Goal: Task Accomplishment & Management: Use online tool/utility

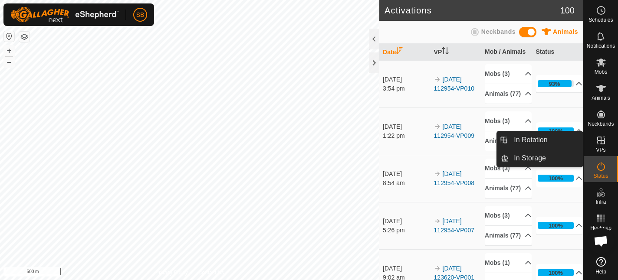
click at [602, 144] on icon at bounding box center [600, 140] width 10 height 10
click at [543, 138] on link "In Rotation" at bounding box center [545, 139] width 74 height 17
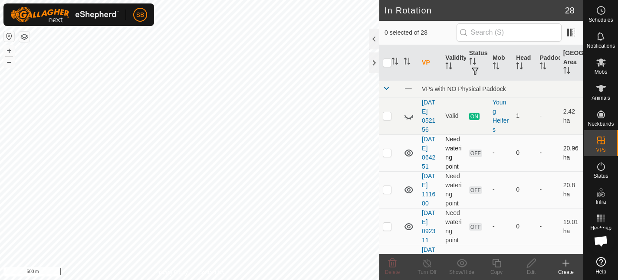
click at [388, 152] on p-checkbox at bounding box center [387, 152] width 9 height 7
checkbox input "true"
click at [385, 193] on p-checkbox at bounding box center [387, 189] width 9 height 7
checkbox input "true"
click at [387, 227] on p-checkbox at bounding box center [387, 226] width 9 height 7
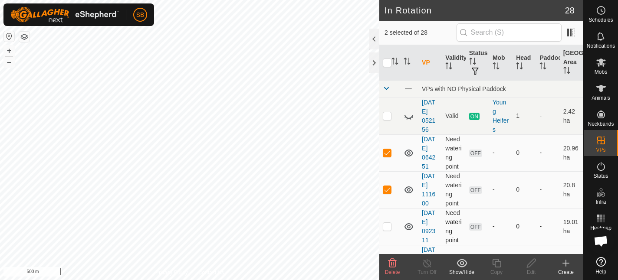
checkbox input "true"
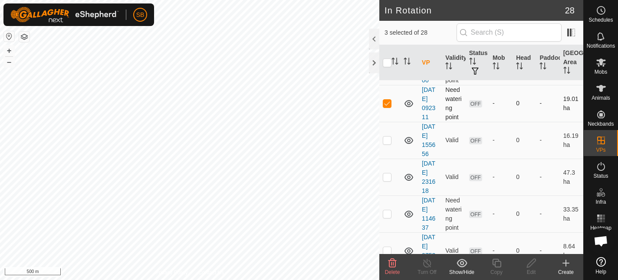
scroll to position [124, 0]
click at [389, 141] on p-checkbox at bounding box center [387, 139] width 9 height 7
checkbox input "true"
click at [387, 177] on p-checkbox at bounding box center [387, 176] width 9 height 7
checkbox input "true"
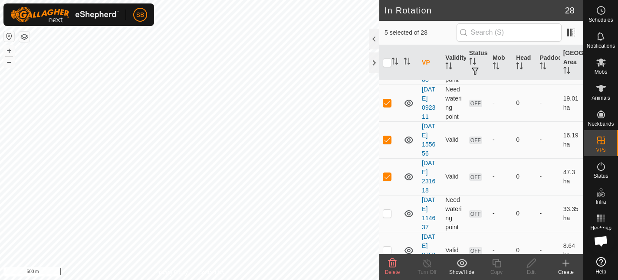
click at [387, 213] on p-checkbox at bounding box center [387, 213] width 9 height 7
checkbox input "true"
click at [386, 249] on p-checkbox at bounding box center [387, 250] width 9 height 7
checkbox input "true"
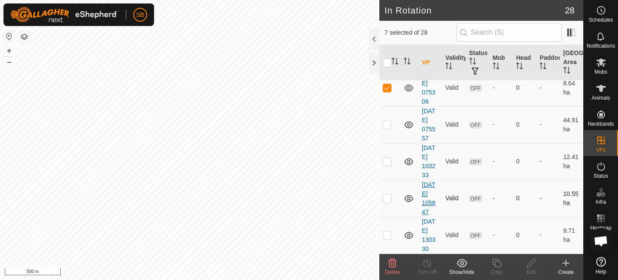
scroll to position [292, 0]
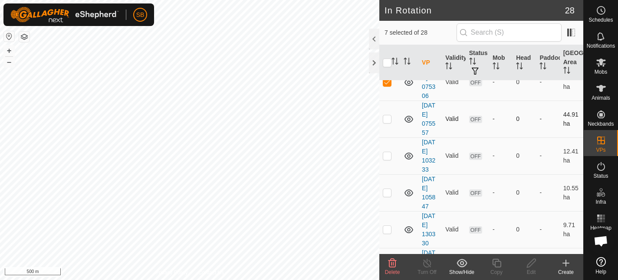
click at [386, 121] on p-checkbox at bounding box center [387, 118] width 9 height 7
checkbox input "true"
click at [387, 157] on p-checkbox at bounding box center [387, 155] width 9 height 7
checkbox input "true"
click at [388, 193] on p-checkbox at bounding box center [387, 192] width 9 height 7
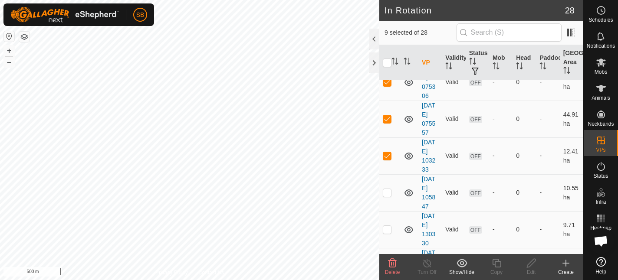
checkbox input "true"
click at [387, 230] on p-checkbox at bounding box center [387, 229] width 9 height 7
checkbox input "true"
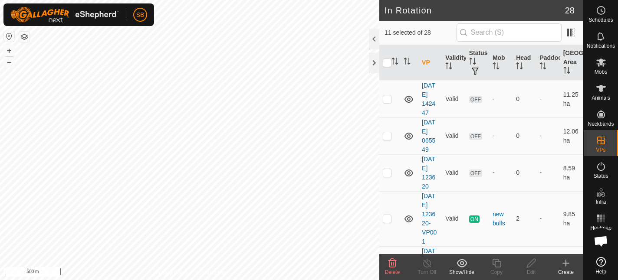
scroll to position [462, 0]
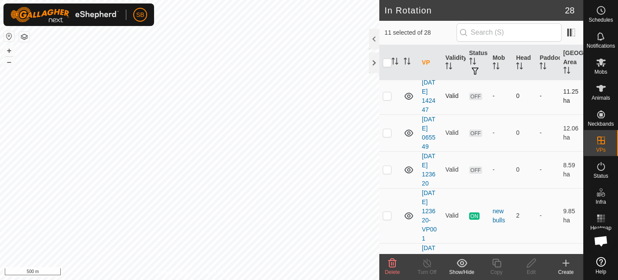
click at [389, 97] on p-checkbox at bounding box center [387, 95] width 9 height 7
checkbox input "true"
click at [389, 137] on td at bounding box center [389, 132] width 21 height 37
checkbox input "true"
click at [389, 169] on p-checkbox at bounding box center [387, 169] width 9 height 7
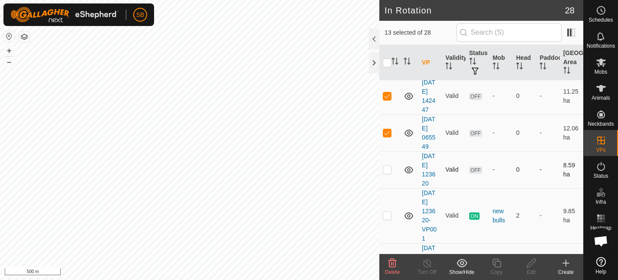
checkbox input "true"
click at [388, 218] on p-checkbox at bounding box center [387, 215] width 9 height 7
checkbox input "true"
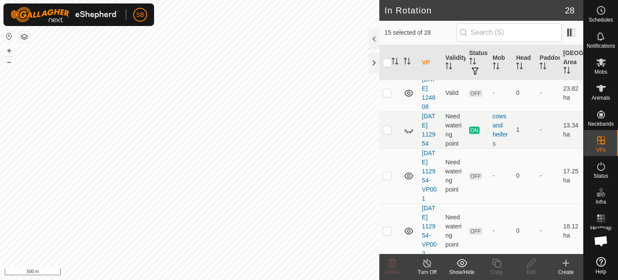
scroll to position [634, 0]
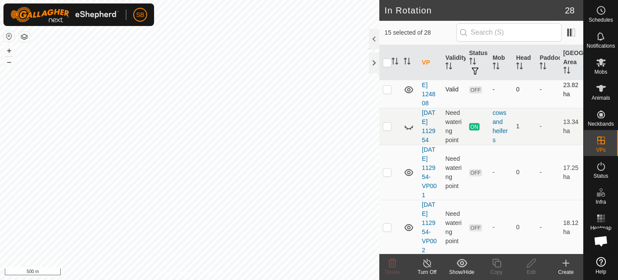
click at [389, 89] on p-checkbox at bounding box center [387, 89] width 9 height 7
checkbox input "true"
click at [388, 127] on p-checkbox at bounding box center [387, 126] width 9 height 7
checkbox input "true"
click at [390, 170] on p-checkbox at bounding box center [387, 172] width 9 height 7
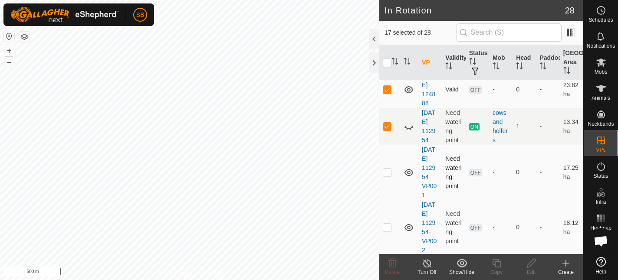
checkbox input "true"
click at [391, 228] on p-checkbox at bounding box center [387, 227] width 9 height 7
checkbox input "true"
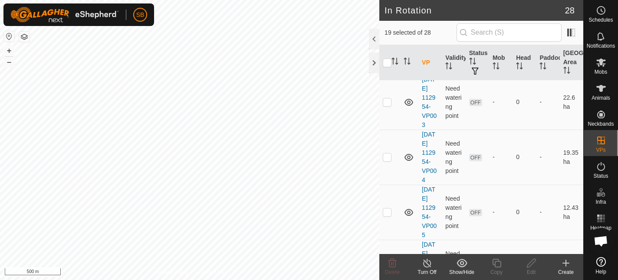
scroll to position [821, 0]
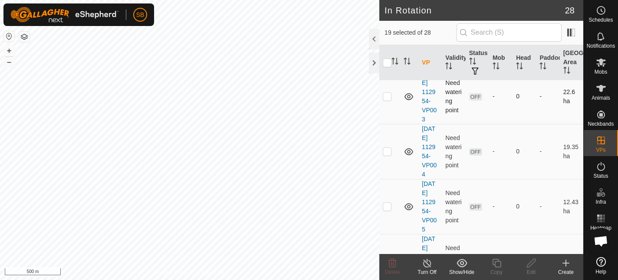
click at [391, 94] on p-checkbox at bounding box center [387, 96] width 9 height 7
checkbox input "true"
click at [390, 151] on p-checkbox at bounding box center [387, 151] width 9 height 7
checkbox input "true"
click at [391, 206] on td at bounding box center [389, 206] width 21 height 55
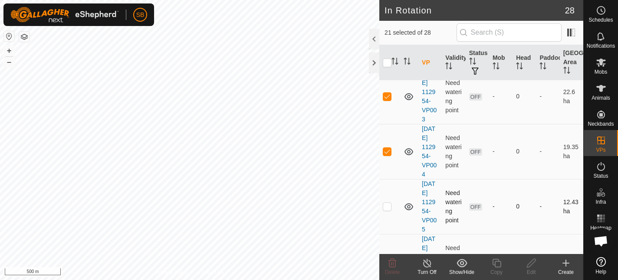
checkbox input "true"
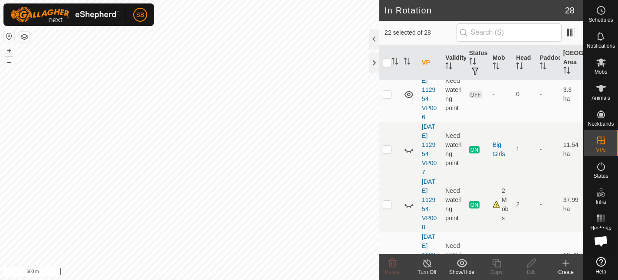
scroll to position [991, 0]
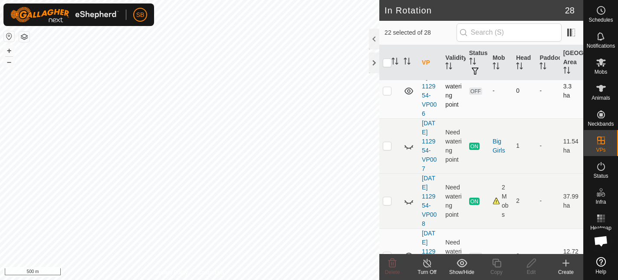
click at [389, 91] on p-checkbox at bounding box center [387, 90] width 9 height 7
checkbox input "true"
click at [389, 146] on p-checkbox at bounding box center [387, 145] width 9 height 7
checkbox input "true"
click at [389, 203] on p-checkbox at bounding box center [387, 200] width 9 height 7
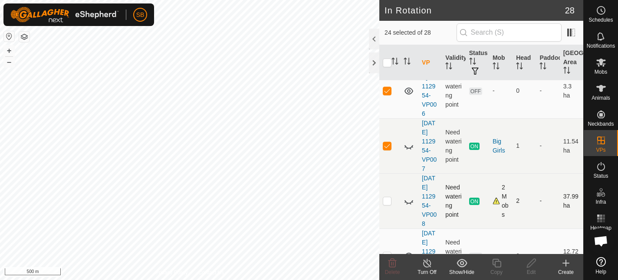
checkbox input "true"
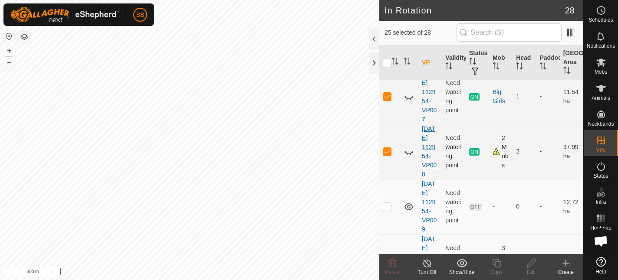
scroll to position [1076, 0]
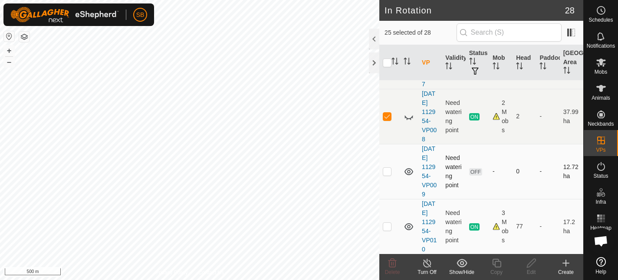
click at [388, 170] on p-checkbox at bounding box center [387, 171] width 9 height 7
checkbox input "true"
click at [388, 229] on p-checkbox at bounding box center [387, 226] width 9 height 7
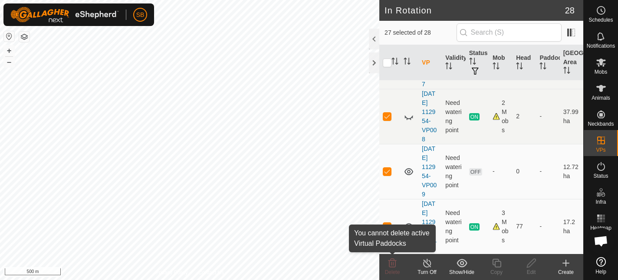
click at [395, 265] on icon at bounding box center [392, 263] width 8 height 9
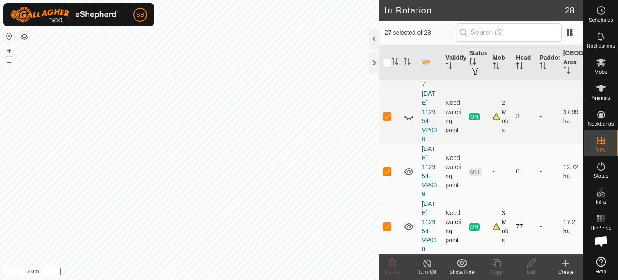
click at [389, 224] on p-checkbox at bounding box center [387, 226] width 9 height 7
checkbox input "false"
click at [390, 117] on p-checkbox at bounding box center [387, 116] width 9 height 7
checkbox input "false"
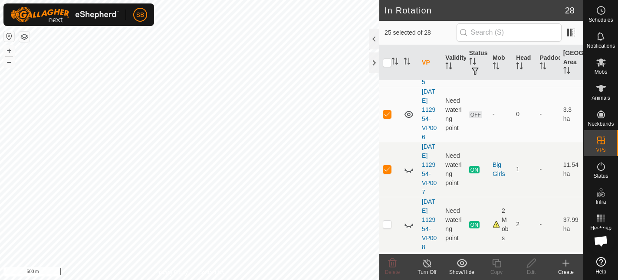
scroll to position [957, 0]
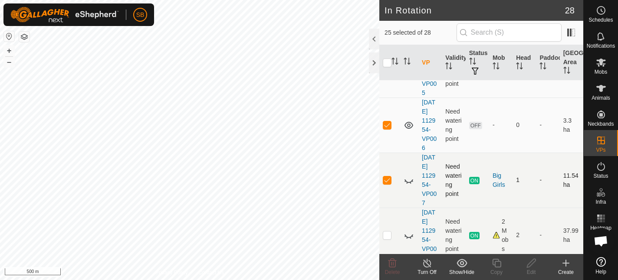
click at [388, 181] on p-checkbox at bounding box center [387, 180] width 9 height 7
checkbox input "false"
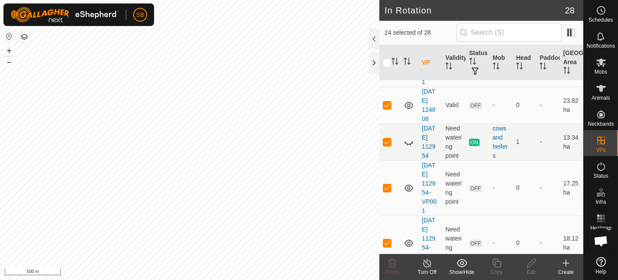
scroll to position [618, 0]
click at [386, 140] on p-checkbox at bounding box center [387, 142] width 9 height 7
checkbox input "false"
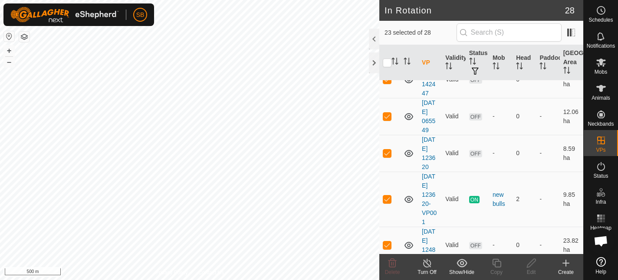
scroll to position [478, 0]
click at [388, 201] on p-checkbox at bounding box center [387, 199] width 9 height 7
checkbox input "false"
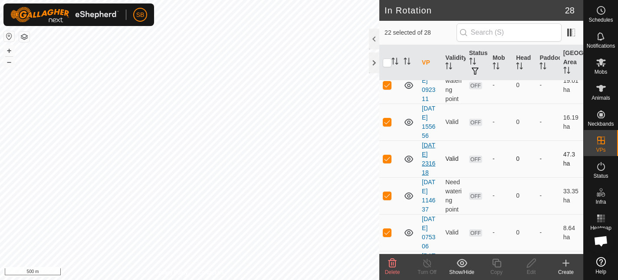
scroll to position [139, 0]
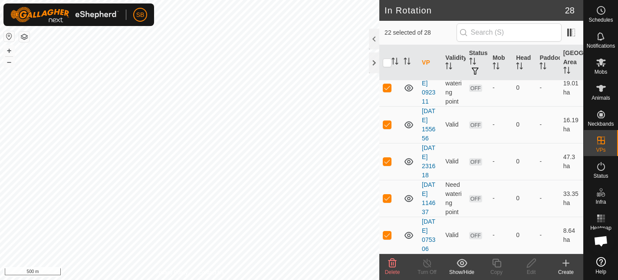
click at [392, 265] on icon at bounding box center [392, 263] width 8 height 9
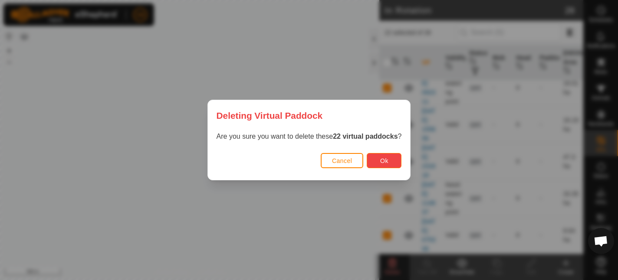
click at [391, 157] on button "Ok" at bounding box center [383, 160] width 35 height 15
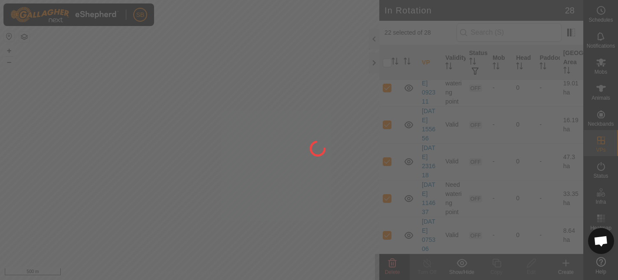
checkbox input "false"
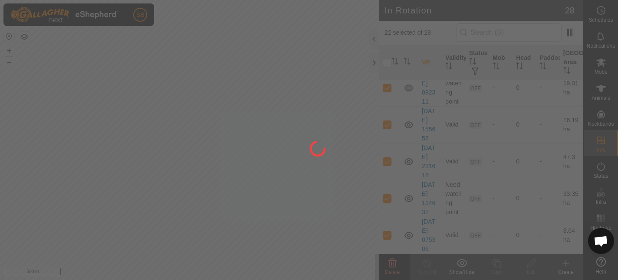
checkbox input "false"
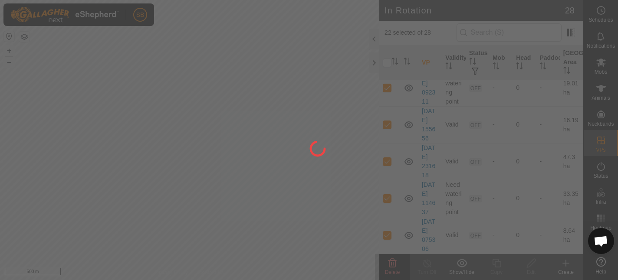
checkbox input "false"
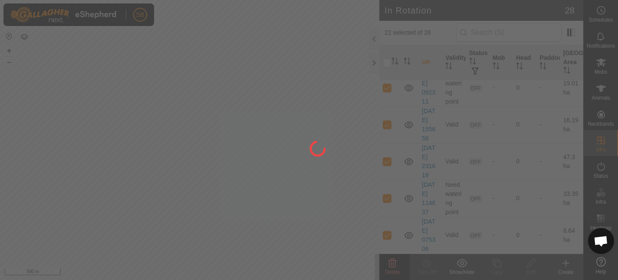
checkbox input "false"
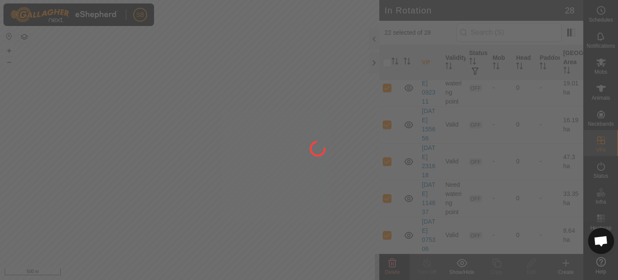
checkbox input "false"
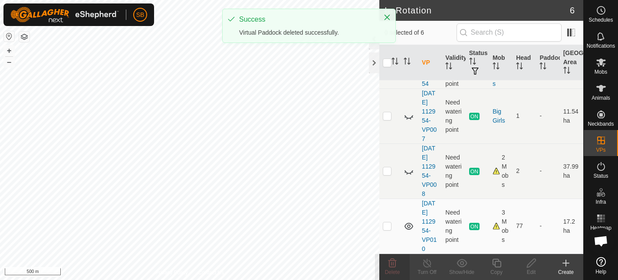
scroll to position [137, 0]
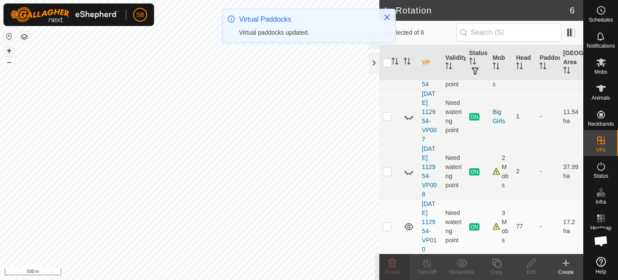
click at [10, 49] on button "+" at bounding box center [9, 51] width 10 height 10
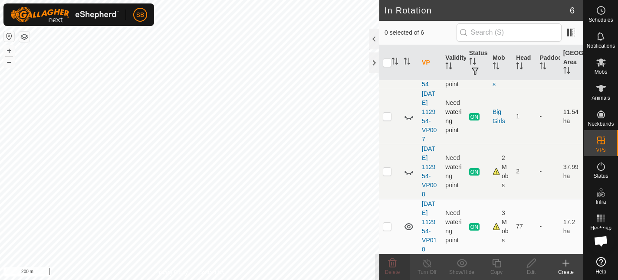
click at [388, 118] on p-checkbox at bounding box center [387, 116] width 9 height 7
checkbox input "true"
click at [386, 173] on p-checkbox at bounding box center [387, 171] width 9 height 7
checkbox input "true"
click at [388, 114] on p-checkbox at bounding box center [387, 116] width 9 height 7
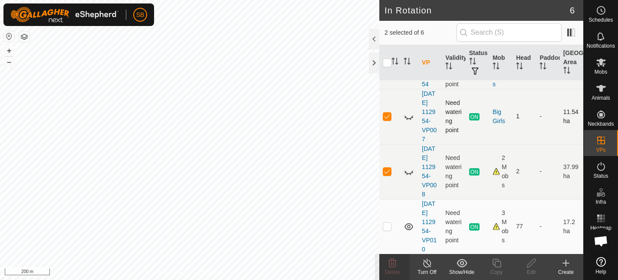
checkbox input "false"
click at [387, 171] on p-checkbox at bounding box center [387, 171] width 9 height 7
checkbox input "false"
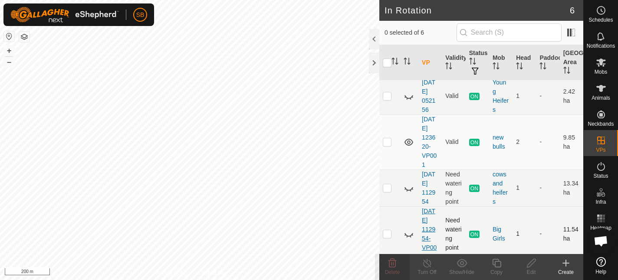
scroll to position [0, 0]
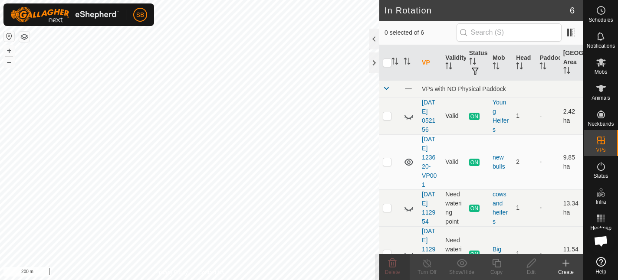
click at [389, 114] on p-checkbox at bounding box center [387, 115] width 9 height 7
checkbox input "true"
click at [386, 165] on p-checkbox at bounding box center [387, 161] width 9 height 7
checkbox input "true"
click at [390, 116] on p-checkbox at bounding box center [387, 115] width 9 height 7
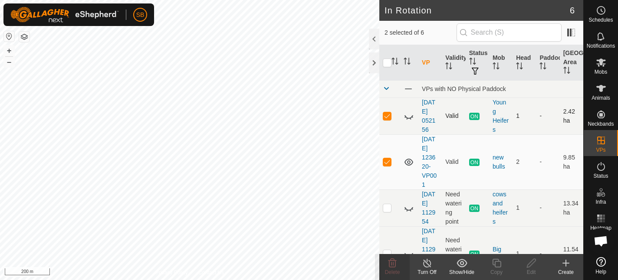
checkbox input "false"
click at [388, 164] on p-checkbox at bounding box center [387, 161] width 9 height 7
checkbox input "false"
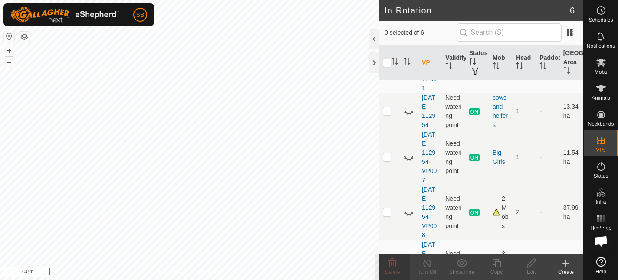
scroll to position [137, 0]
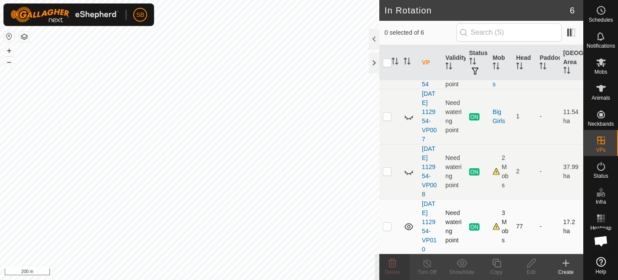
click at [387, 228] on p-checkbox at bounding box center [387, 226] width 9 height 7
checkbox input "true"
click at [496, 262] on icon at bounding box center [496, 263] width 11 height 10
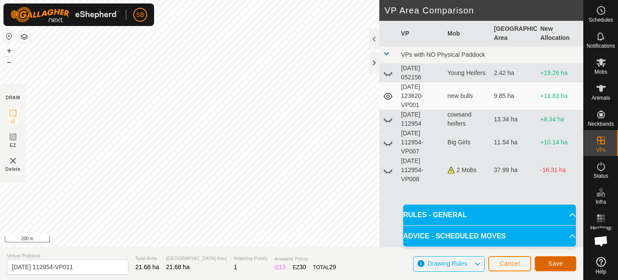
click at [549, 265] on span "Save" at bounding box center [555, 263] width 15 height 7
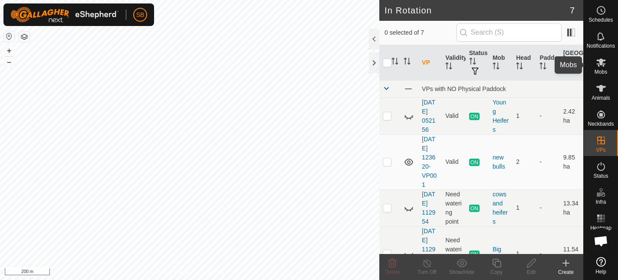
click at [603, 62] on icon at bounding box center [600, 62] width 10 height 10
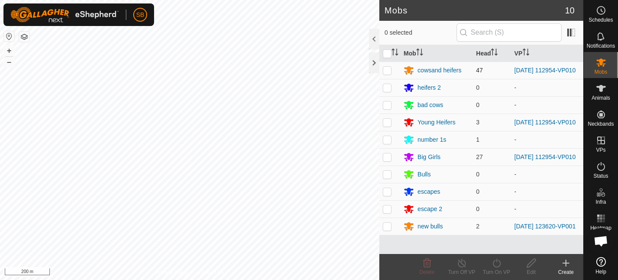
click at [387, 69] on p-checkbox at bounding box center [387, 70] width 9 height 7
checkbox input "true"
click at [389, 159] on p-checkbox at bounding box center [387, 157] width 9 height 7
checkbox input "true"
click at [497, 265] on icon at bounding box center [496, 263] width 11 height 10
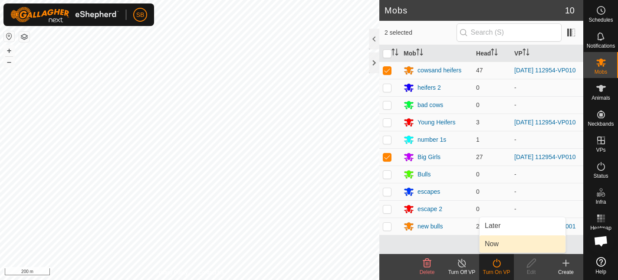
click at [500, 245] on link "Now" at bounding box center [522, 243] width 86 height 17
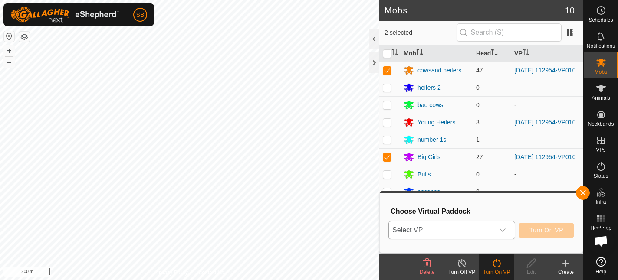
click at [503, 230] on icon "dropdown trigger" at bounding box center [502, 230] width 6 height 3
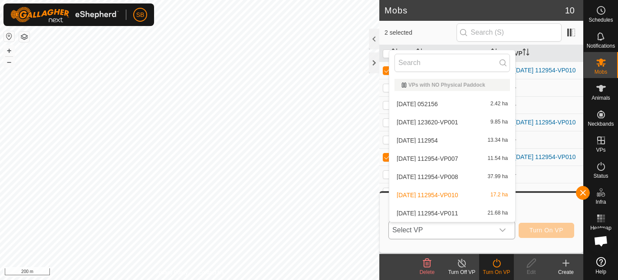
click at [427, 213] on li "[DATE] 112954-VP011 21.68 ha" at bounding box center [452, 213] width 126 height 17
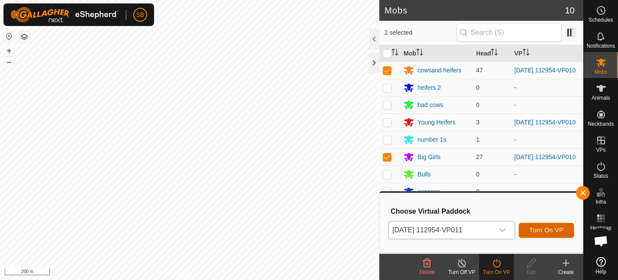
click at [541, 231] on span "Turn On VP" at bounding box center [546, 230] width 34 height 7
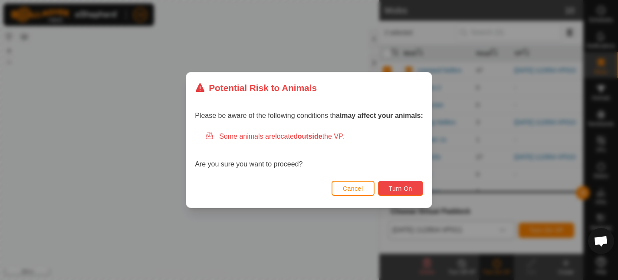
click at [408, 189] on span "Turn On" at bounding box center [400, 188] width 23 height 7
